Goal: Task Accomplishment & Management: Manage account settings

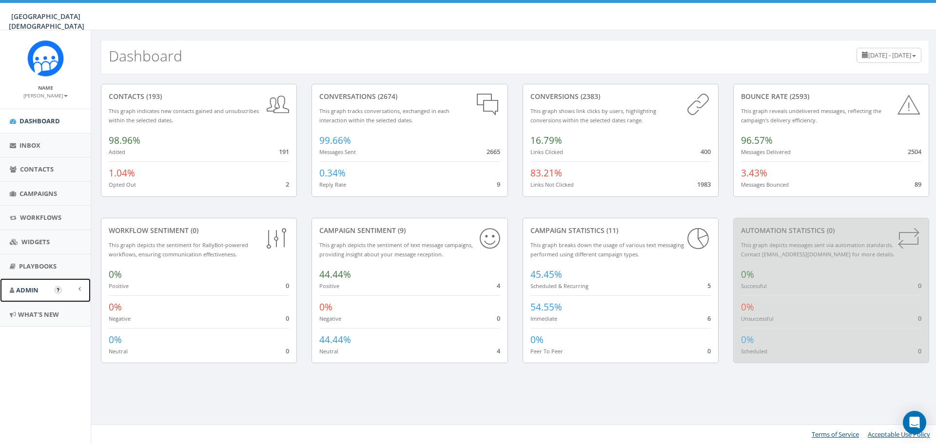
click at [27, 289] on span "Admin" at bounding box center [27, 290] width 22 height 9
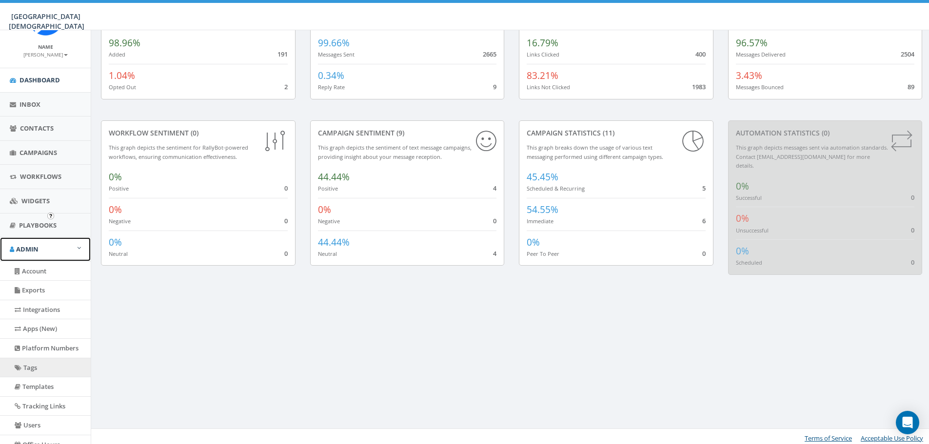
scroll to position [103, 0]
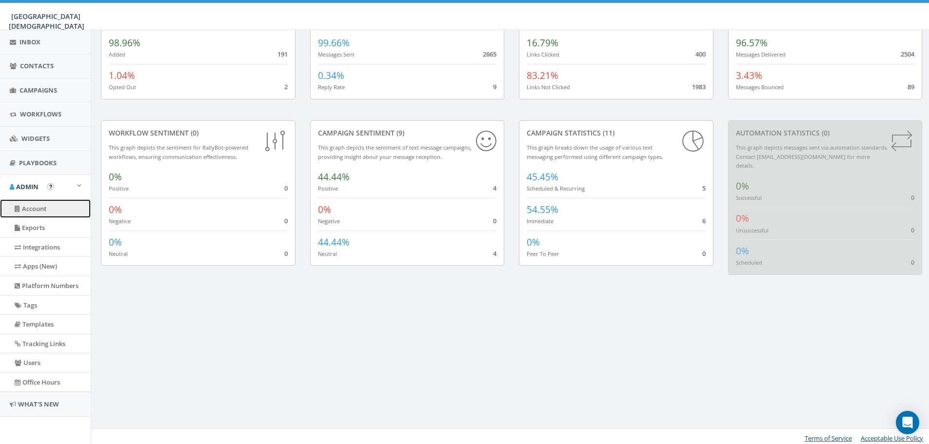
click at [51, 215] on link "Account" at bounding box center [45, 208] width 91 height 19
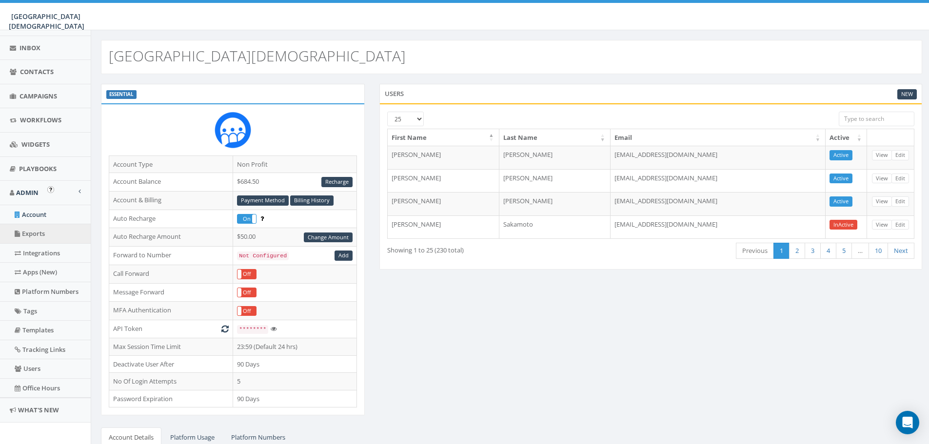
scroll to position [103, 0]
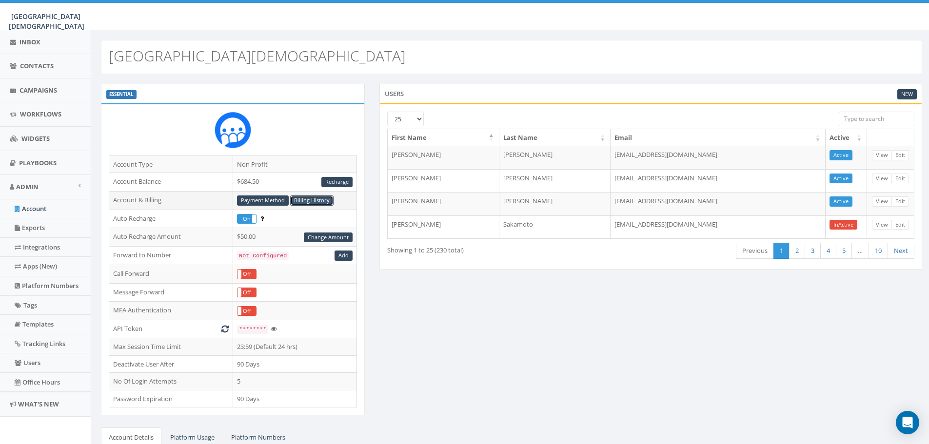
click at [312, 202] on link "Billing History" at bounding box center [311, 201] width 43 height 10
